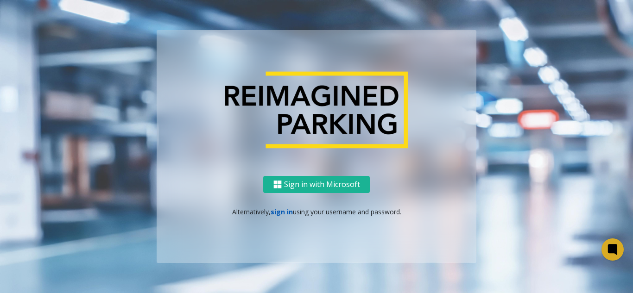
click at [274, 211] on link "sign in" at bounding box center [282, 212] width 22 height 9
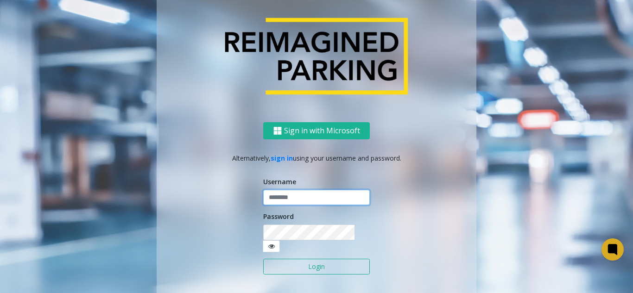
type input "*******"
click at [298, 259] on button "Login" at bounding box center [316, 267] width 107 height 16
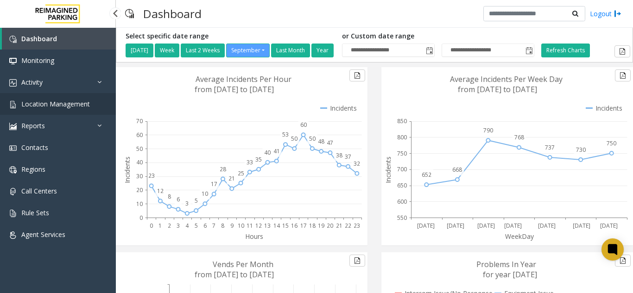
click at [60, 108] on span "Location Management" at bounding box center [55, 104] width 69 height 9
click at [93, 105] on link "Location Management" at bounding box center [58, 104] width 116 height 22
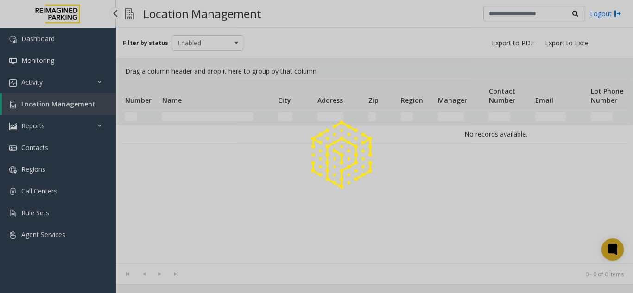
click at [85, 86] on div at bounding box center [316, 146] width 633 height 293
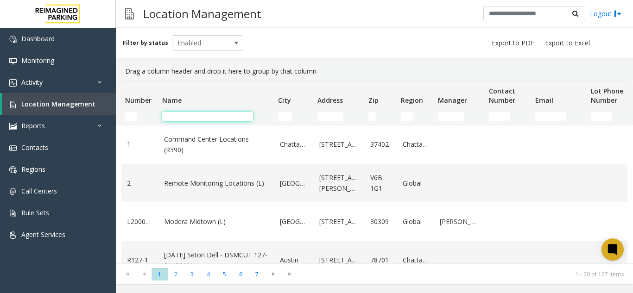
click at [180, 117] on input "Name Filter" at bounding box center [207, 116] width 91 height 9
type input "**********"
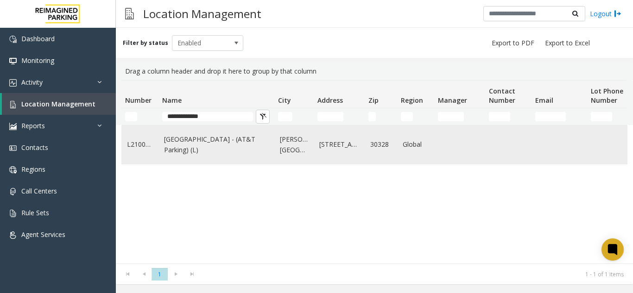
click at [215, 145] on link "[GEOGRAPHIC_DATA] - (AT&T Parking) (L)" at bounding box center [216, 144] width 105 height 21
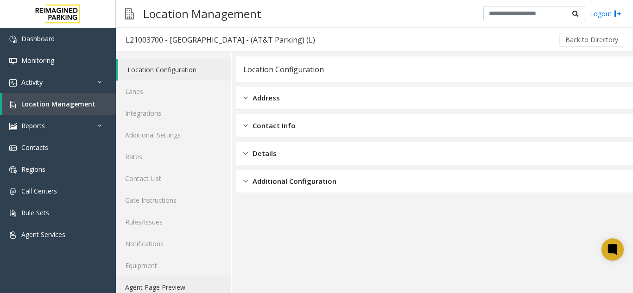
click at [198, 282] on link "Agent Page Preview" at bounding box center [173, 288] width 115 height 22
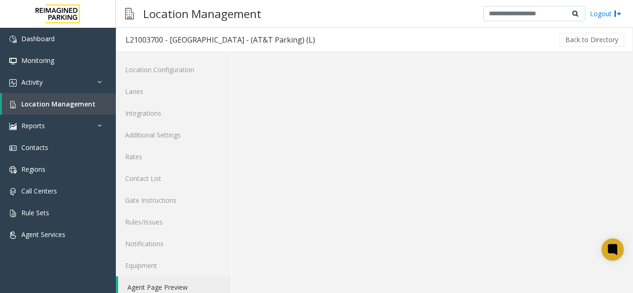
click at [198, 282] on link "Agent Page Preview" at bounding box center [174, 288] width 113 height 22
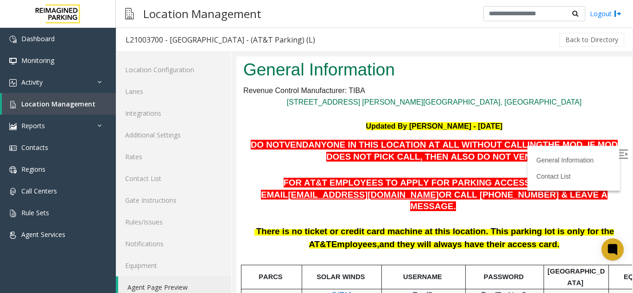
scroll to position [46, 0]
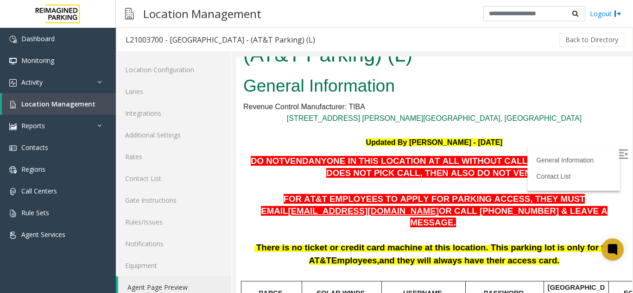
drag, startPoint x: 442, startPoint y: 142, endPoint x: 522, endPoint y: 143, distance: 80.2
click at [522, 143] on p "Updated By [PERSON_NAME] - [DATE]" at bounding box center [434, 143] width 382 height 12
click at [542, 136] on p at bounding box center [434, 131] width 382 height 12
click at [54, 108] on span "Location Management" at bounding box center [58, 104] width 74 height 9
